Goal: Information Seeking & Learning: Learn about a topic

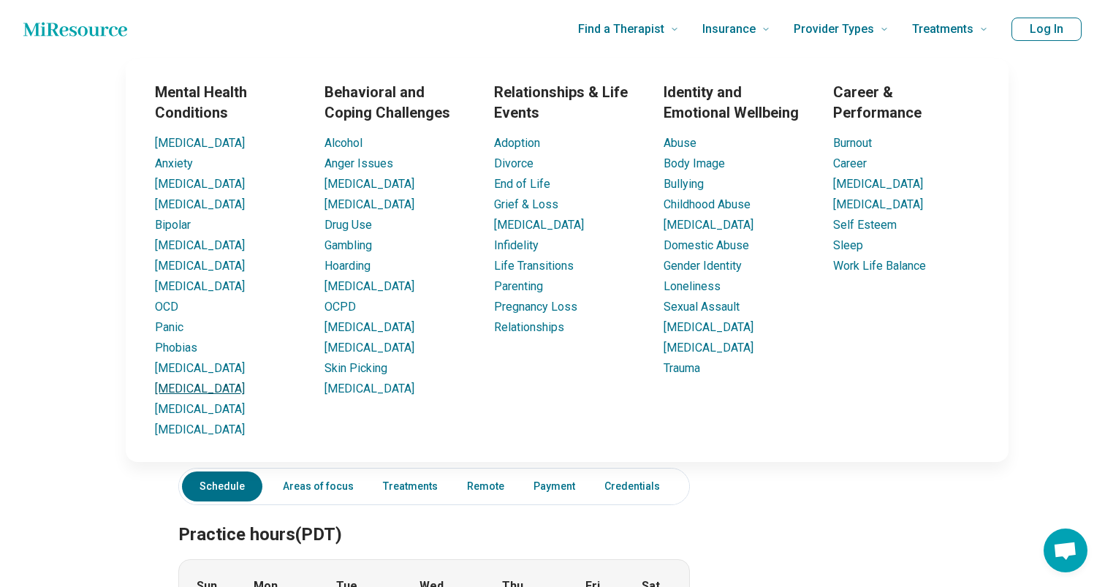
click at [164, 390] on link "[MEDICAL_DATA]" at bounding box center [200, 388] width 90 height 14
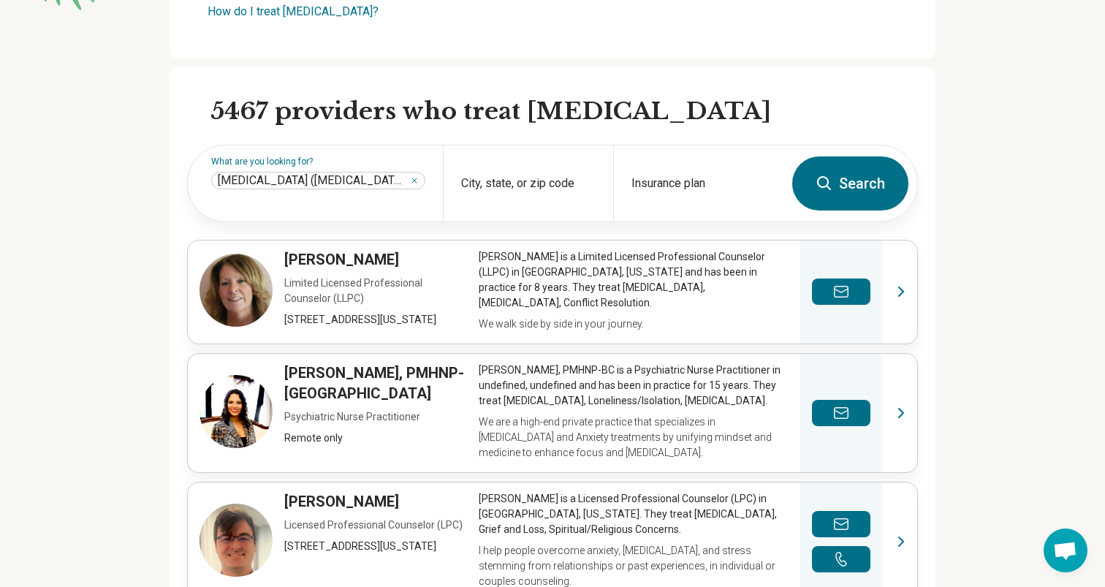
scroll to position [368, 0]
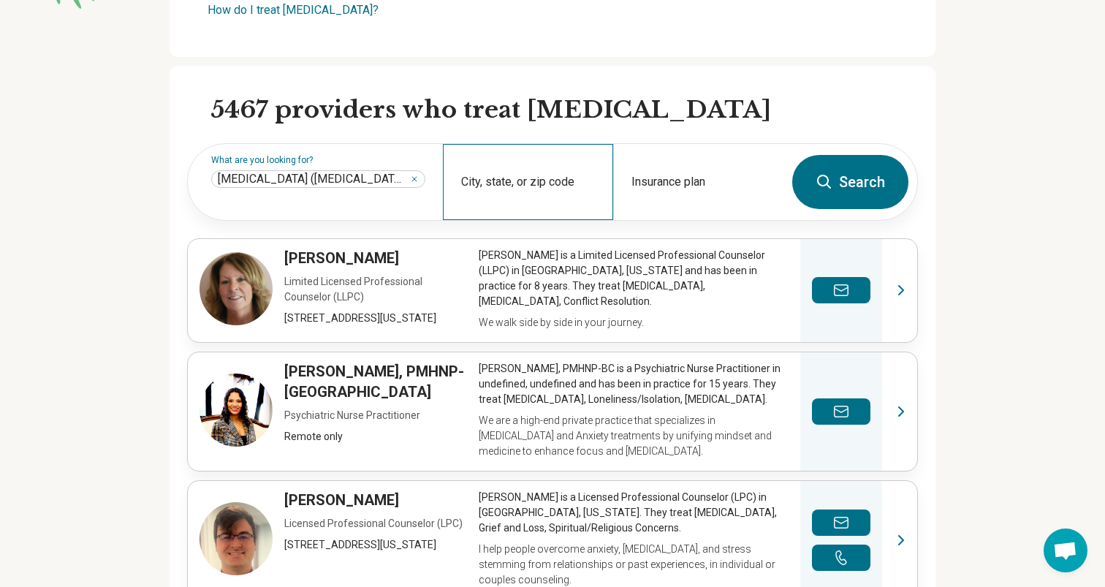
click at [492, 181] on div "City, state, or zip code" at bounding box center [528, 182] width 170 height 76
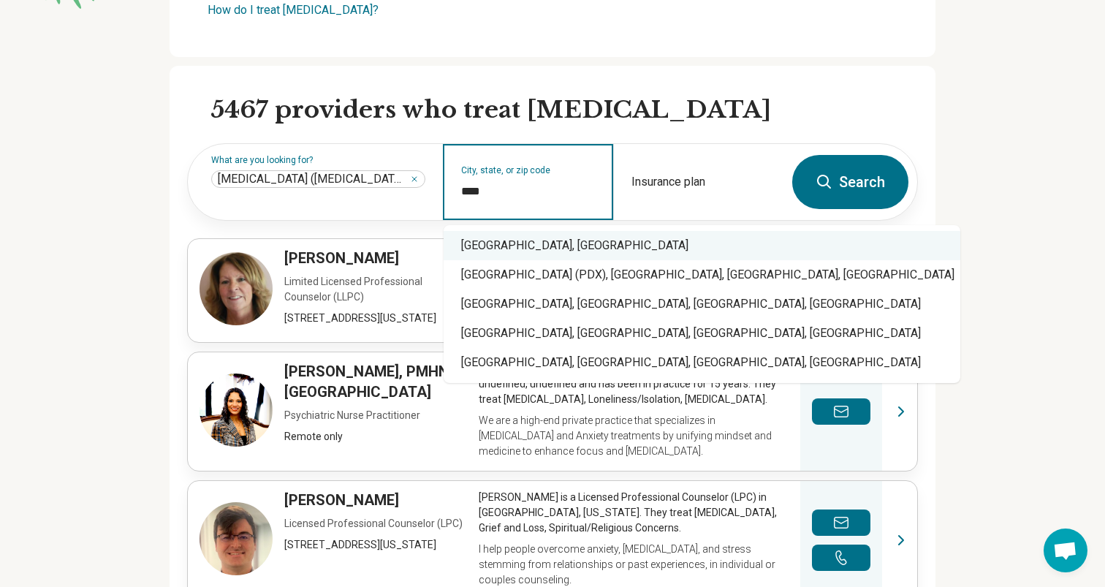
click at [534, 243] on div "Portland, OR" at bounding box center [702, 245] width 517 height 29
type input "**********"
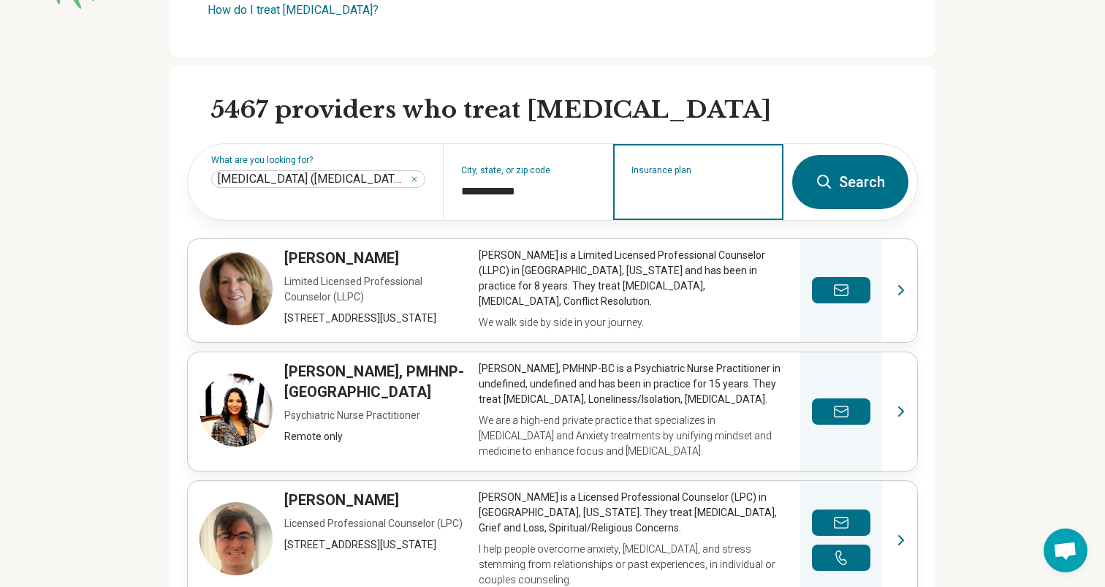
click at [687, 191] on input "Insurance plan" at bounding box center [698, 192] width 134 height 18
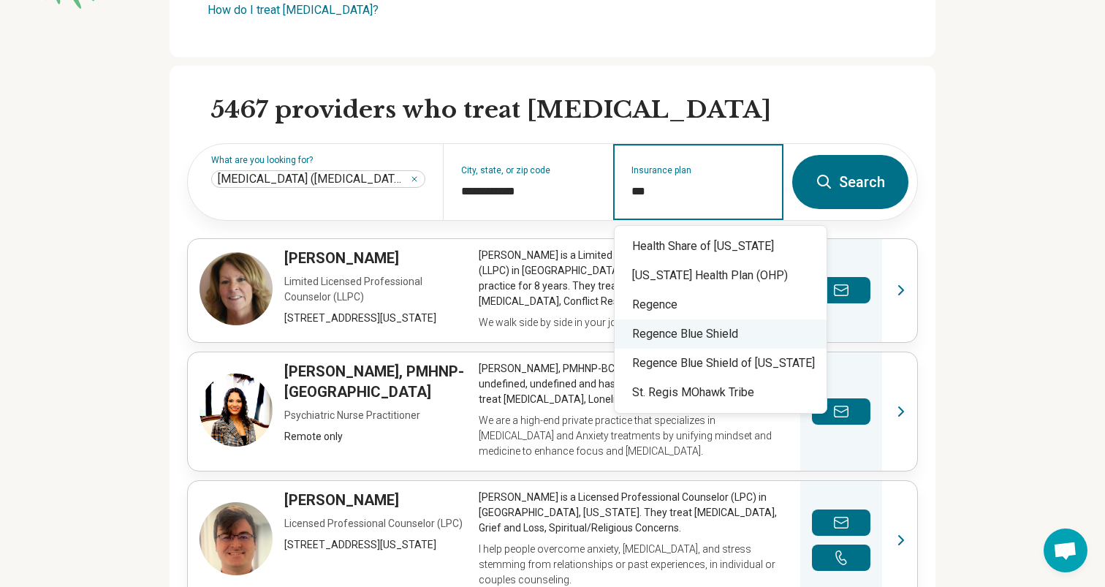
click at [695, 330] on div "Regence Blue Shield" at bounding box center [721, 333] width 212 height 29
type input "**********"
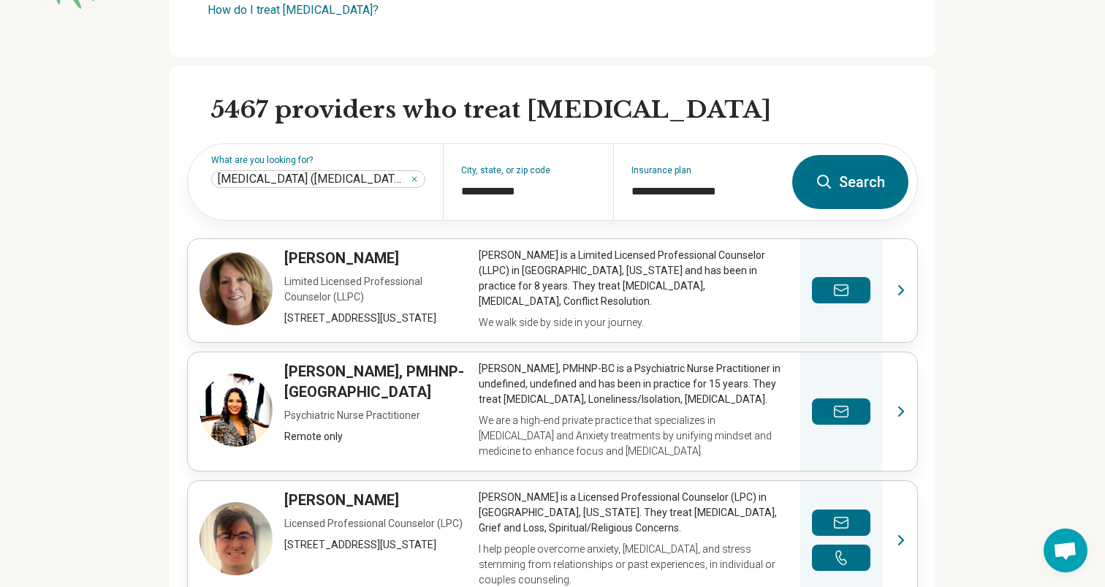
click at [830, 183] on icon at bounding box center [825, 182] width 18 height 18
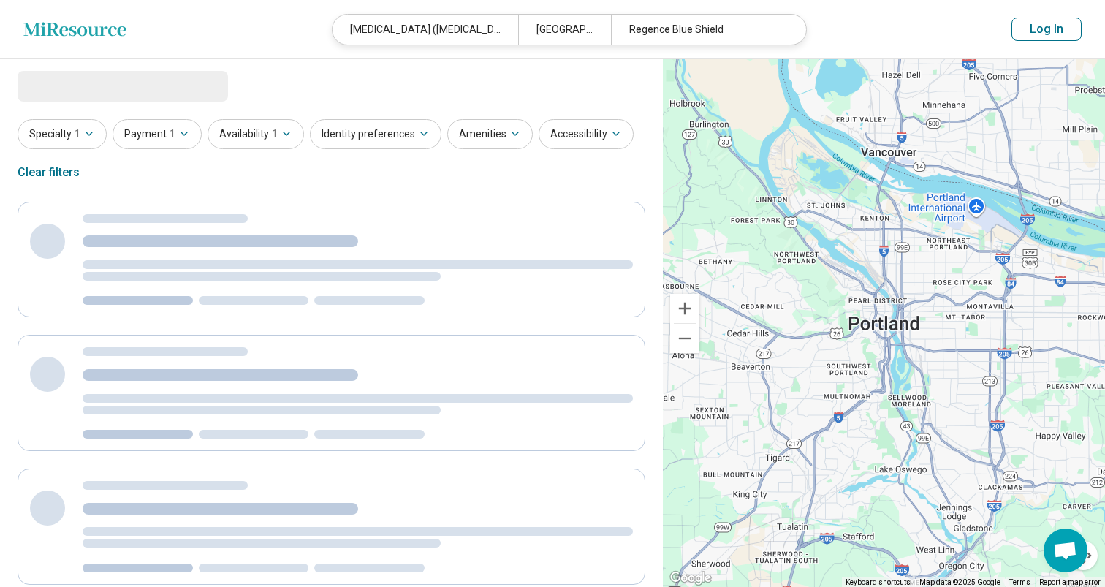
select select "***"
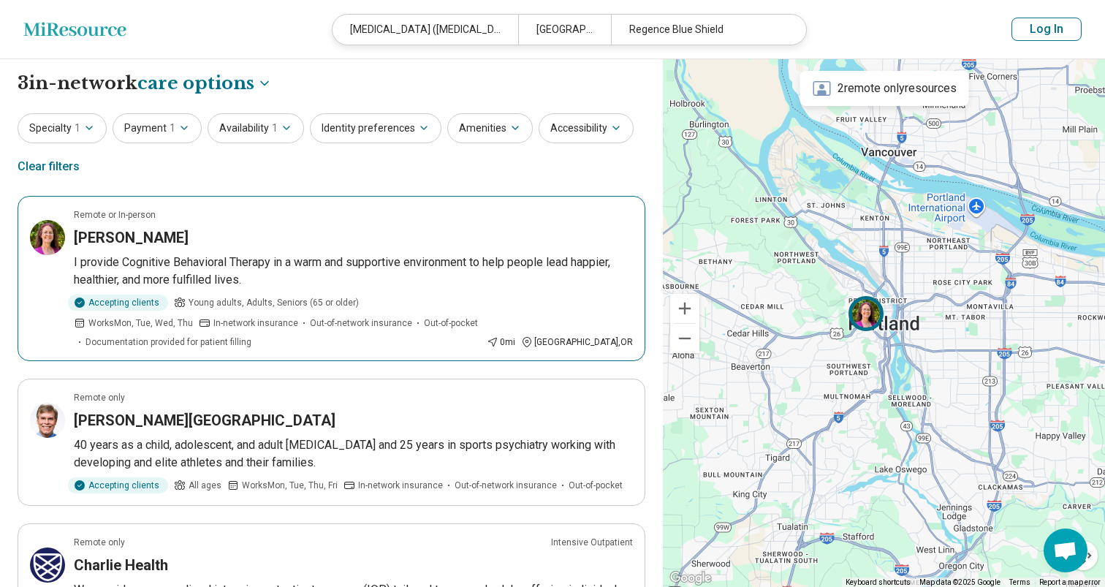
click at [158, 233] on h3 "[PERSON_NAME]" at bounding box center [131, 237] width 115 height 20
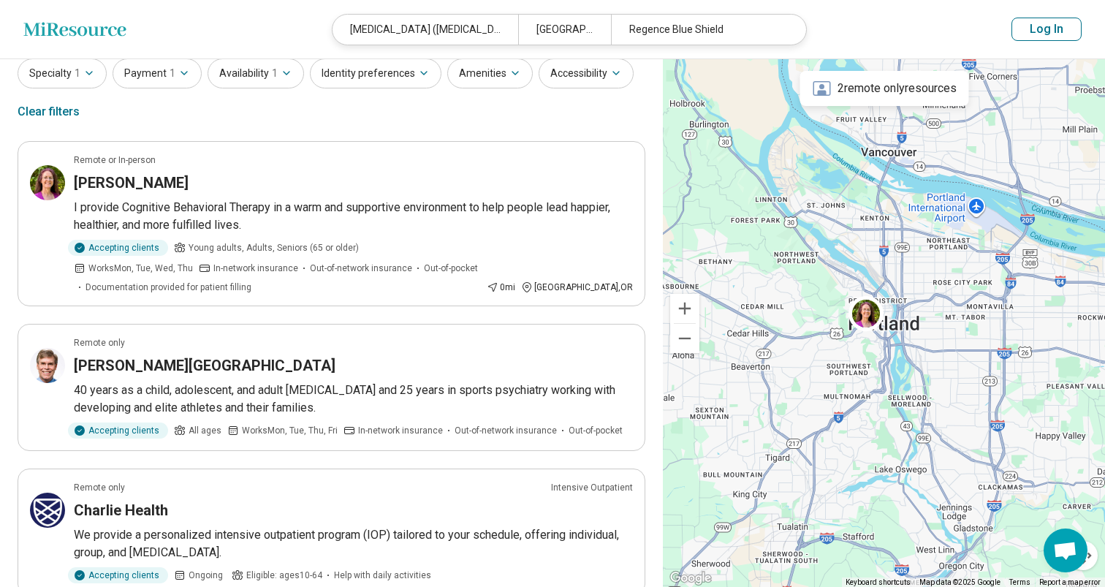
scroll to position [46, 0]
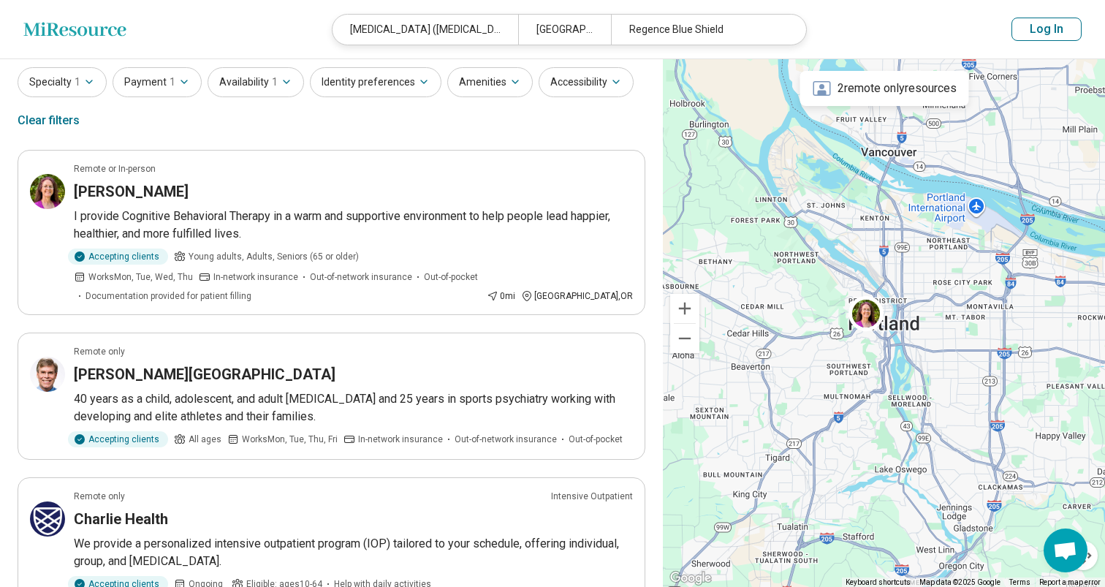
scroll to position [368, 0]
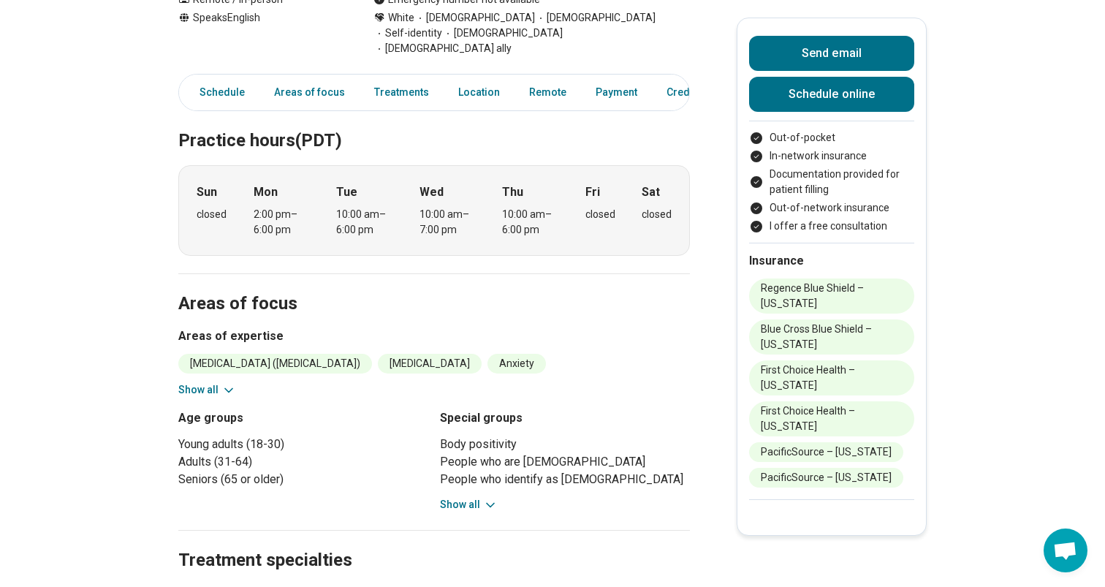
scroll to position [341, 0]
click at [219, 381] on button "Show all" at bounding box center [207, 388] width 58 height 15
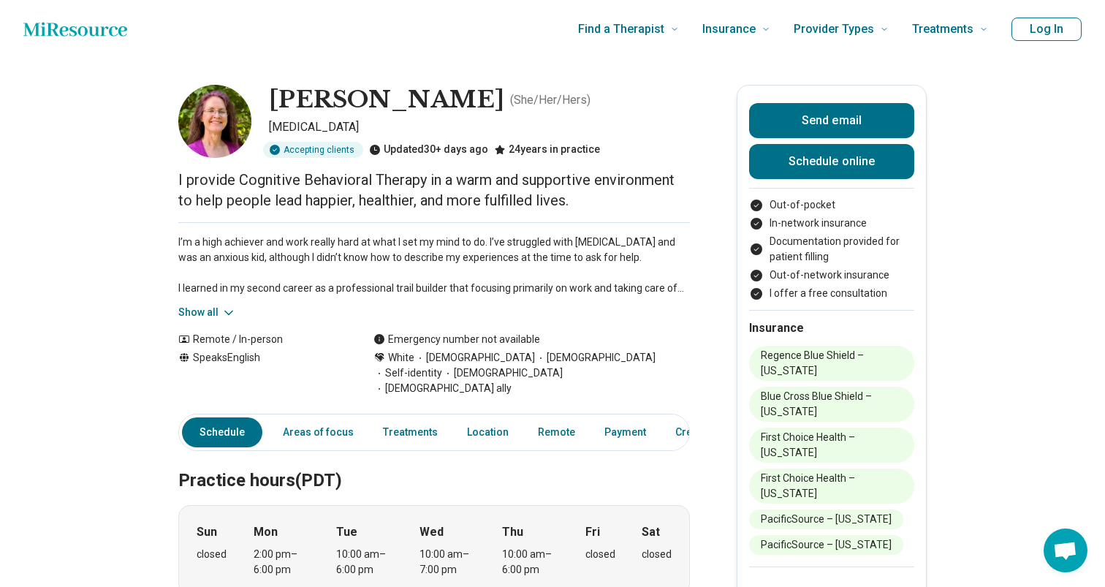
scroll to position [0, 0]
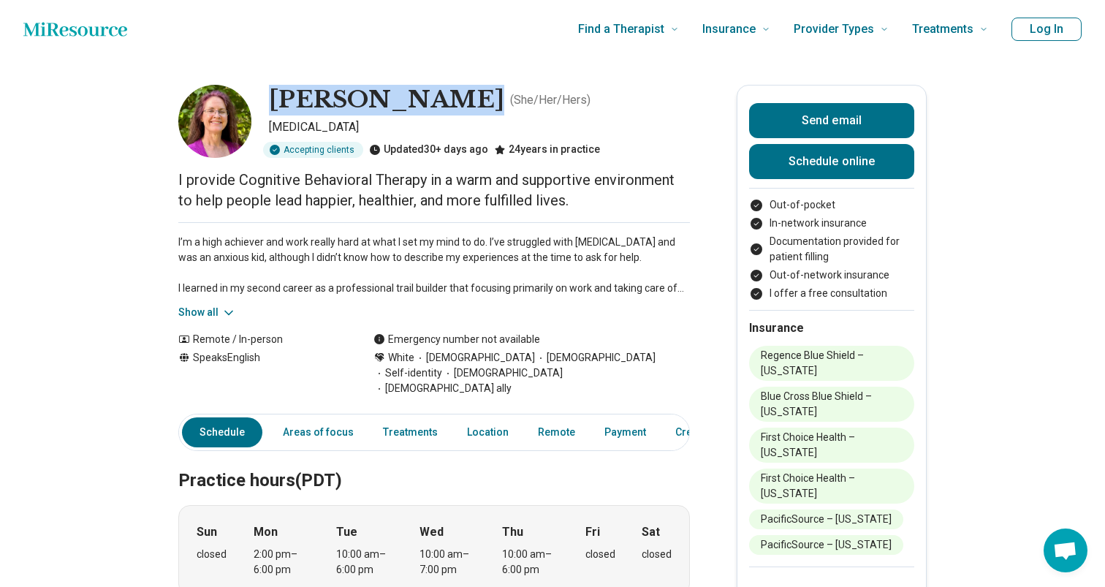
drag, startPoint x: 447, startPoint y: 102, endPoint x: 273, endPoint y: 105, distance: 173.2
click at [273, 105] on h1 "[PERSON_NAME]" at bounding box center [386, 100] width 235 height 31
copy h1 "[PERSON_NAME]"
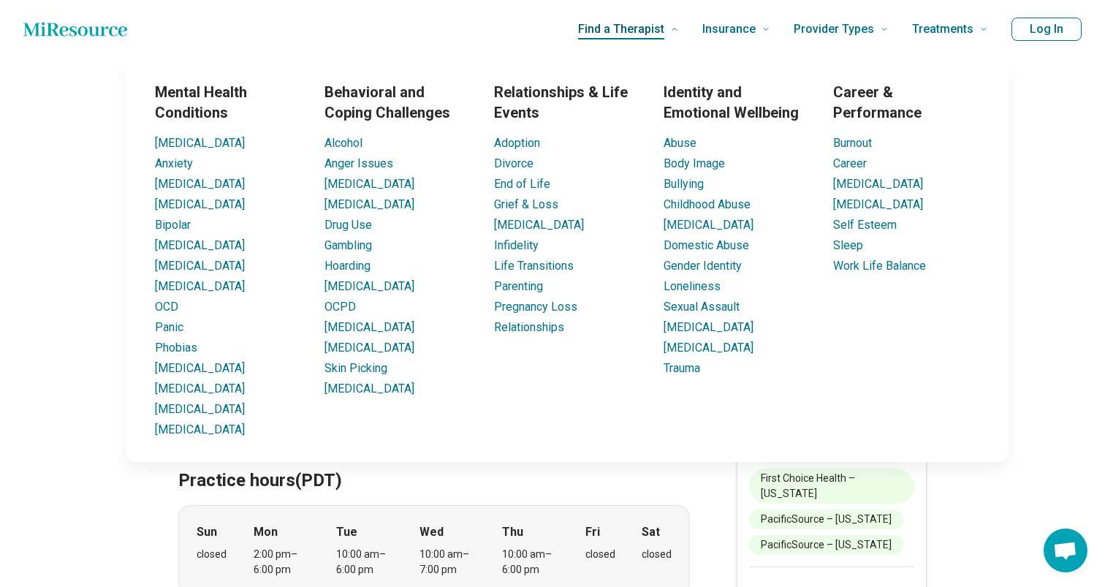
click at [656, 29] on span "Find a Therapist" at bounding box center [621, 29] width 86 height 20
